Goal: Information Seeking & Learning: Learn about a topic

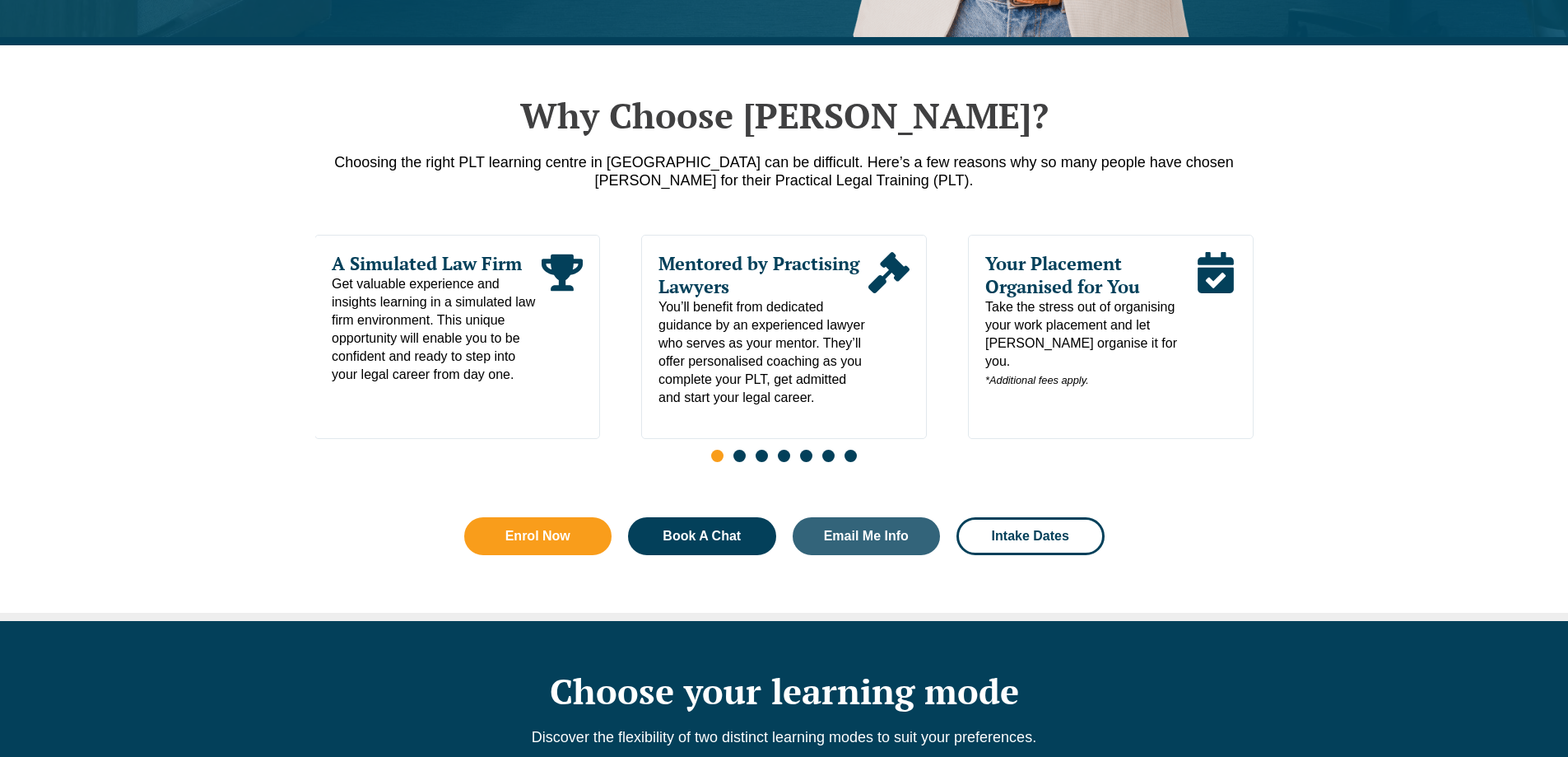
scroll to position [823, 0]
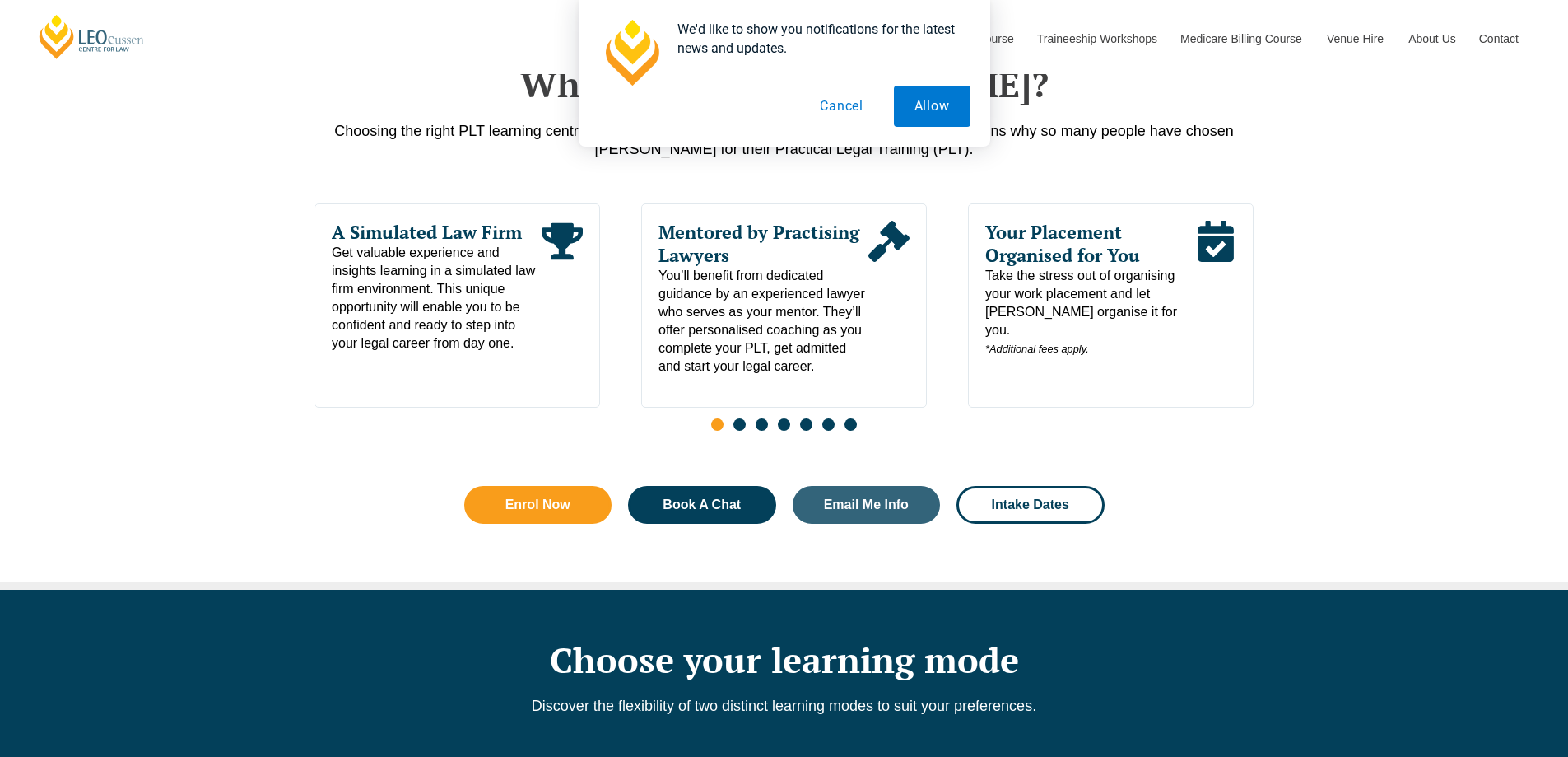
click at [348, 134] on div "We'd like to show you notifications for the latest news and updates. Allow Canc…" at bounding box center [784, 73] width 1568 height 147
click at [849, 97] on button "Cancel" at bounding box center [842, 106] width 85 height 41
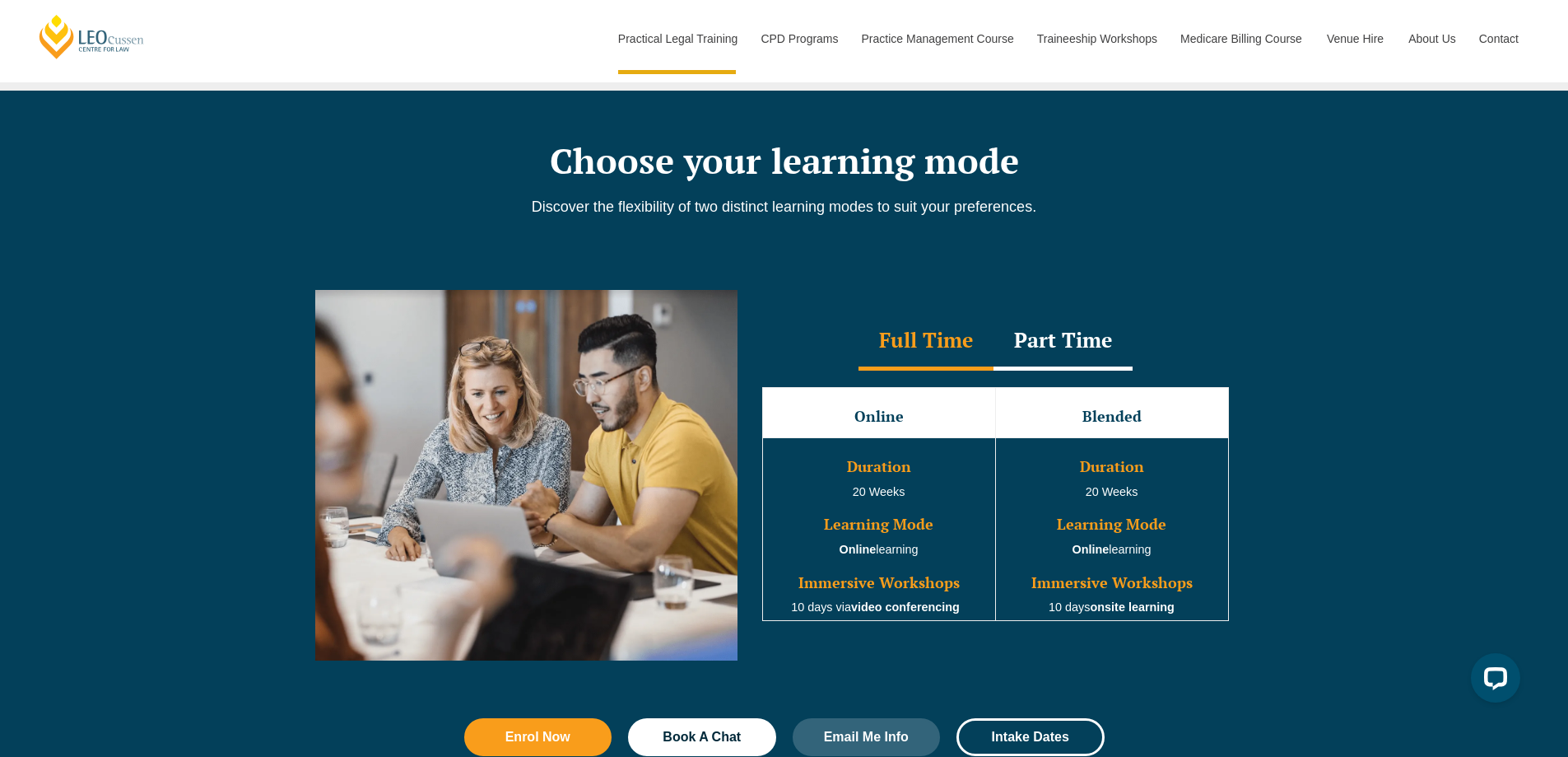
scroll to position [1234, 0]
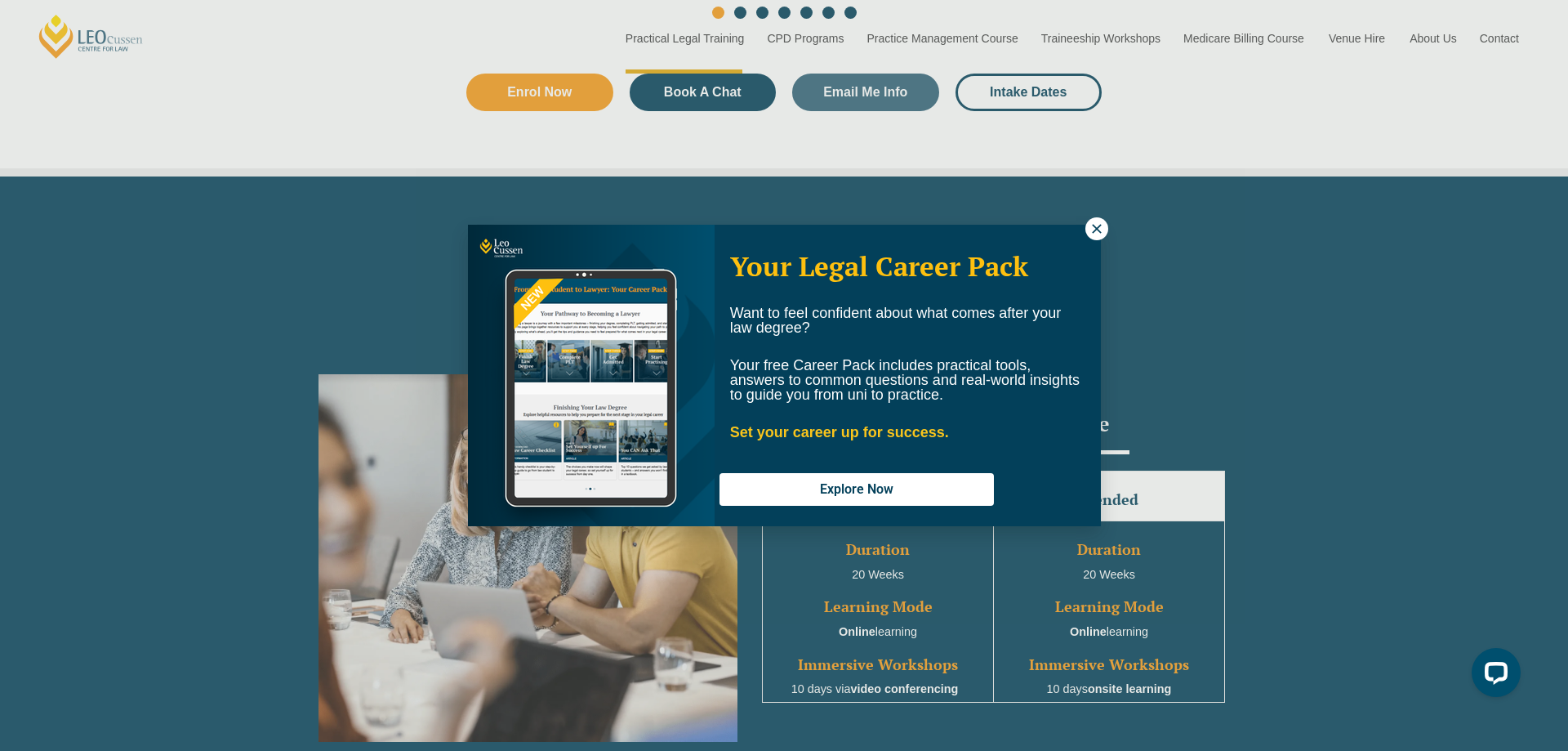
click at [1099, 232] on icon at bounding box center [1096, 228] width 9 height 9
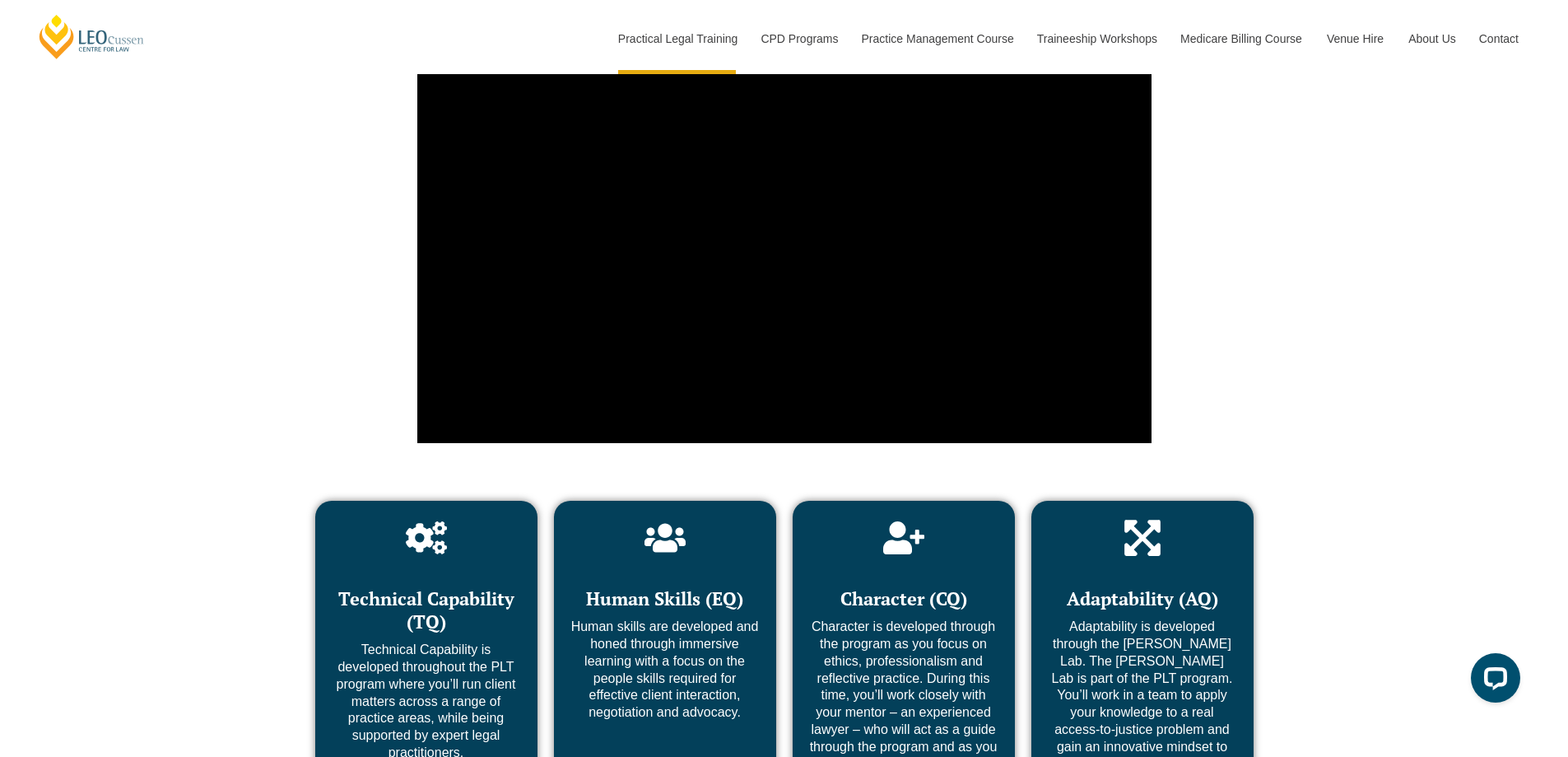
scroll to position [6257, 0]
